Goal: Transaction & Acquisition: Purchase product/service

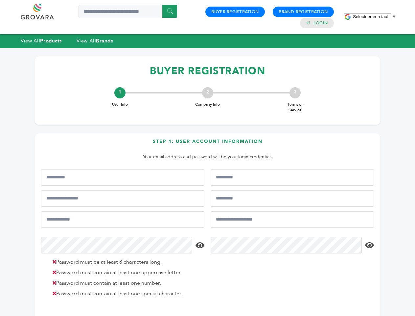
click at [375, 16] on span "Selecteer een taal" at bounding box center [370, 16] width 35 height 5
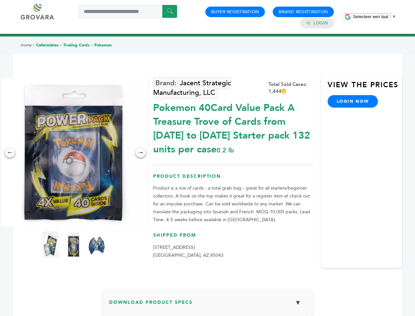
click at [375, 16] on span "Selecteer een taal" at bounding box center [370, 16] width 35 height 5
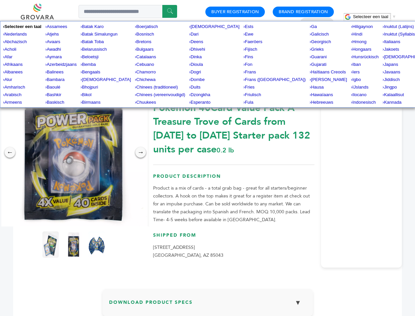
click at [74, 152] on img at bounding box center [74, 152] width 148 height 148
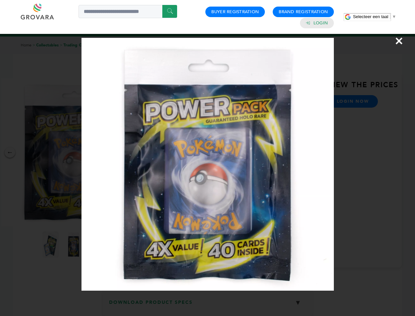
click at [10, 152] on div "×" at bounding box center [207, 158] width 415 height 316
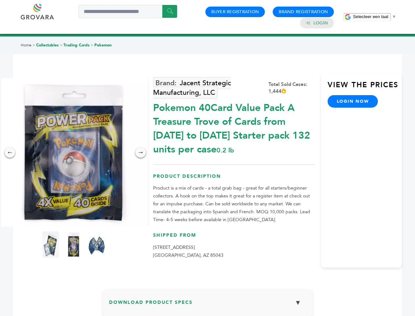
click at [141, 152] on div "→" at bounding box center [140, 152] width 11 height 11
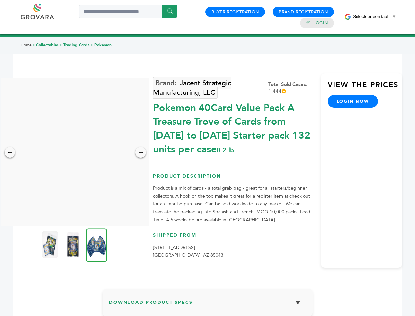
click at [51, 244] on img at bounding box center [50, 244] width 16 height 26
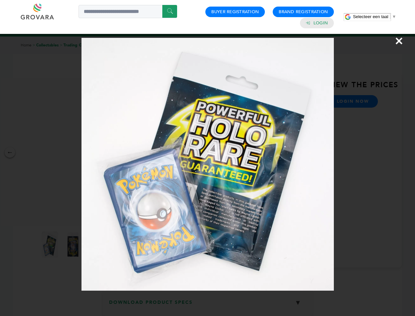
click at [74, 244] on div "×" at bounding box center [207, 158] width 415 height 316
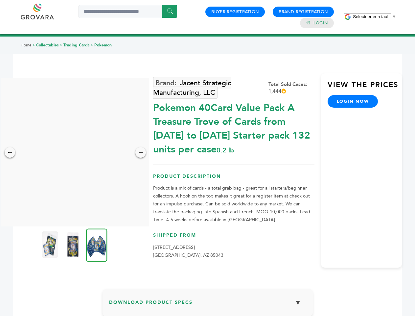
click at [97, 244] on img at bounding box center [96, 244] width 21 height 33
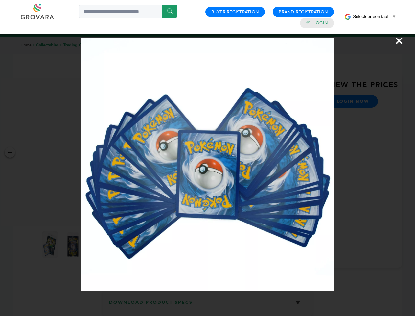
click at [208, 305] on div "×" at bounding box center [207, 158] width 415 height 316
